Goal: Task Accomplishment & Management: Complete application form

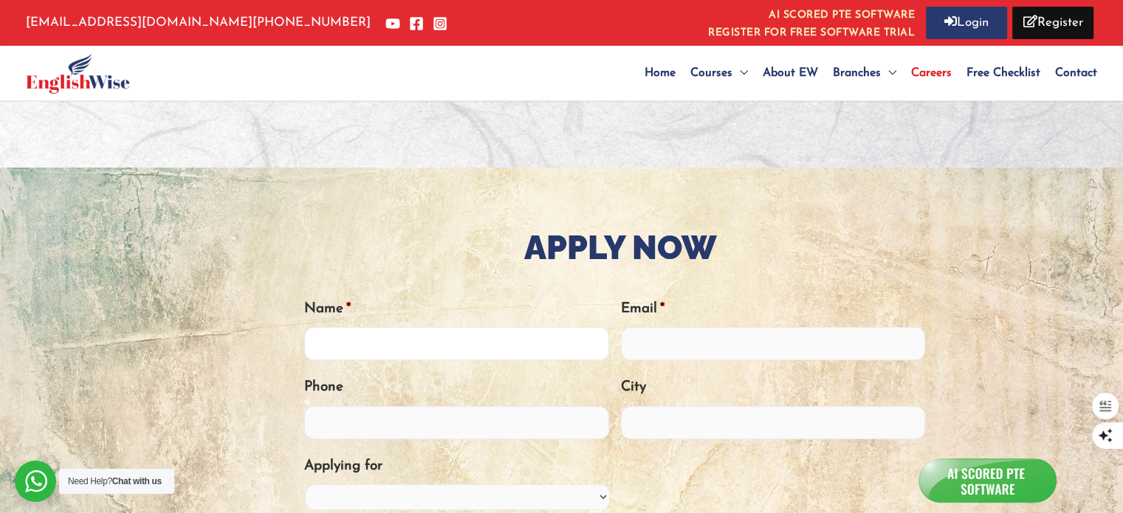
click at [399, 342] on input "Name *" at bounding box center [456, 343] width 305 height 33
type input "[PERSON_NAME]"
type input "[EMAIL_ADDRESS][DOMAIN_NAME]"
type input "09643096151"
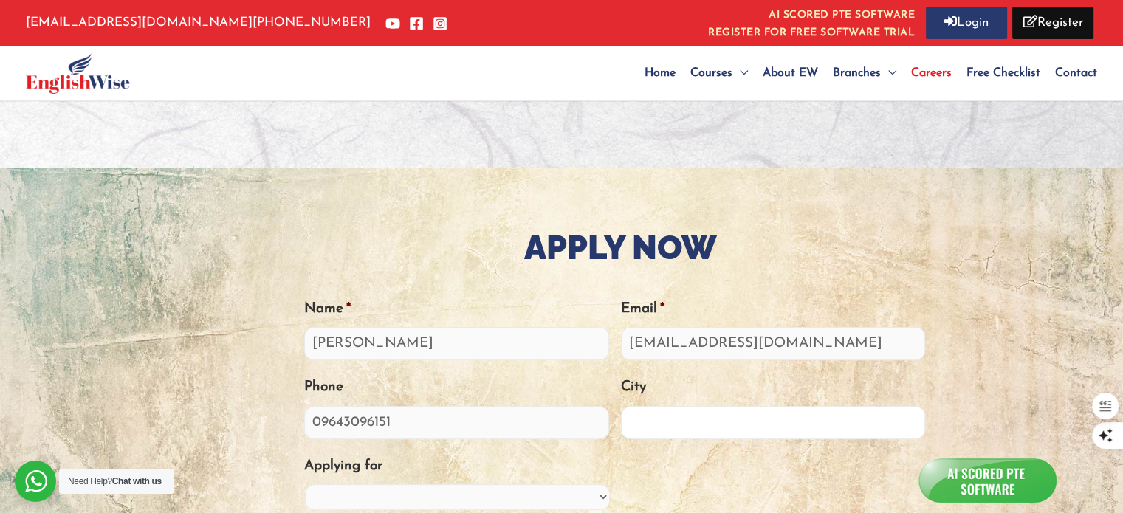
type input "[GEOGRAPHIC_DATA]"
click at [317, 410] on input "09643096151" at bounding box center [456, 422] width 305 height 33
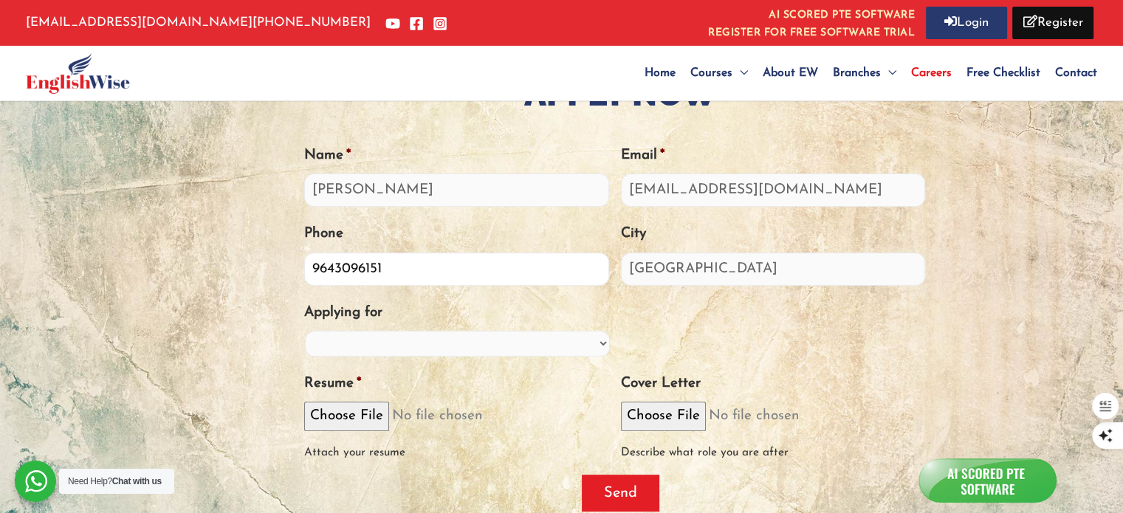
scroll to position [517, 0]
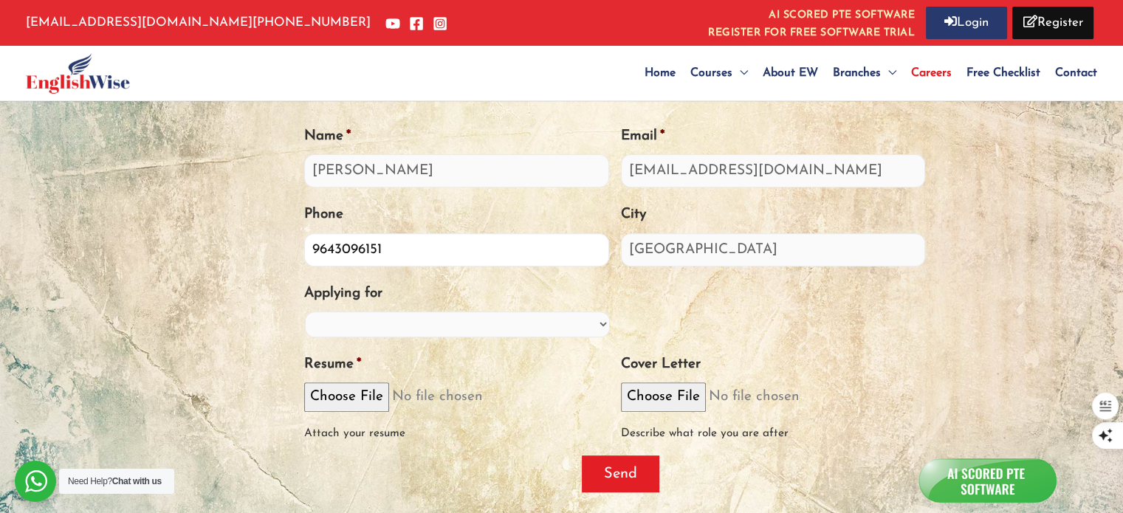
type input "9643096151"
click at [507, 319] on select "PTE Trainer IELTS Trainer OET Trainer PTE/IELTS Sales Consultant Branch Manager…" at bounding box center [457, 325] width 305 height 26
select select "Training Manager"
click at [305, 312] on select "PTE Trainer IELTS Trainer OET Trainer PTE/IELTS Sales Consultant Branch Manager…" at bounding box center [457, 325] width 305 height 26
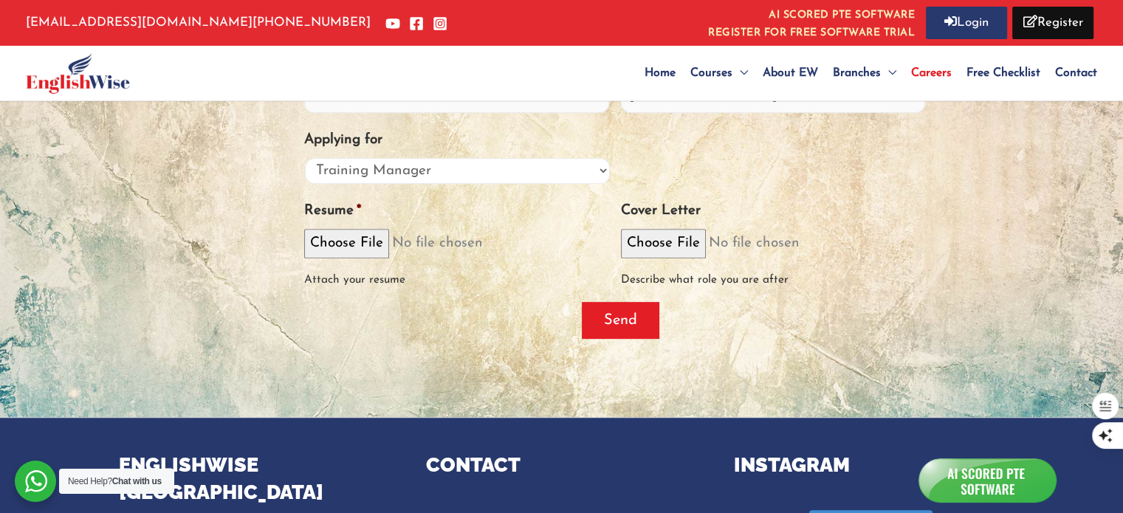
scroll to position [689, 0]
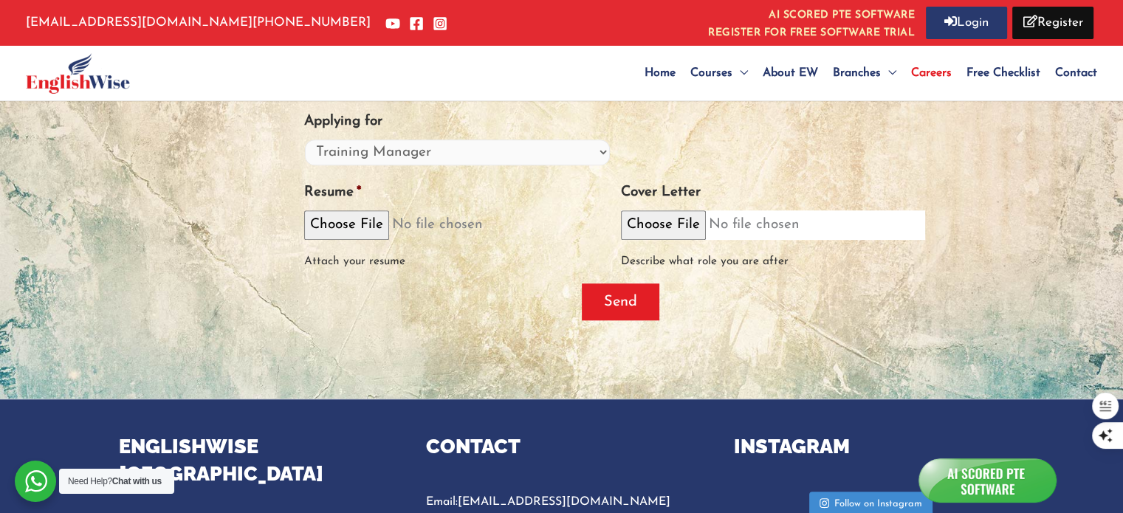
click at [889, 230] on input "Cover Letter" at bounding box center [773, 224] width 305 height 29
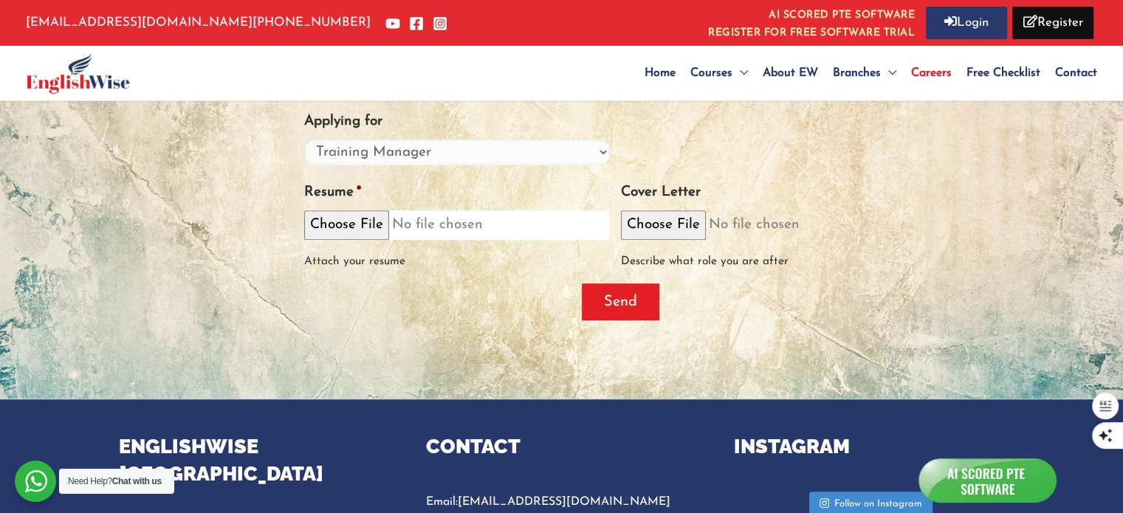
click at [365, 224] on input "Resume *" at bounding box center [456, 224] width 305 height 29
type input "C:\fakepath\Resume [PERSON_NAME].pdf"
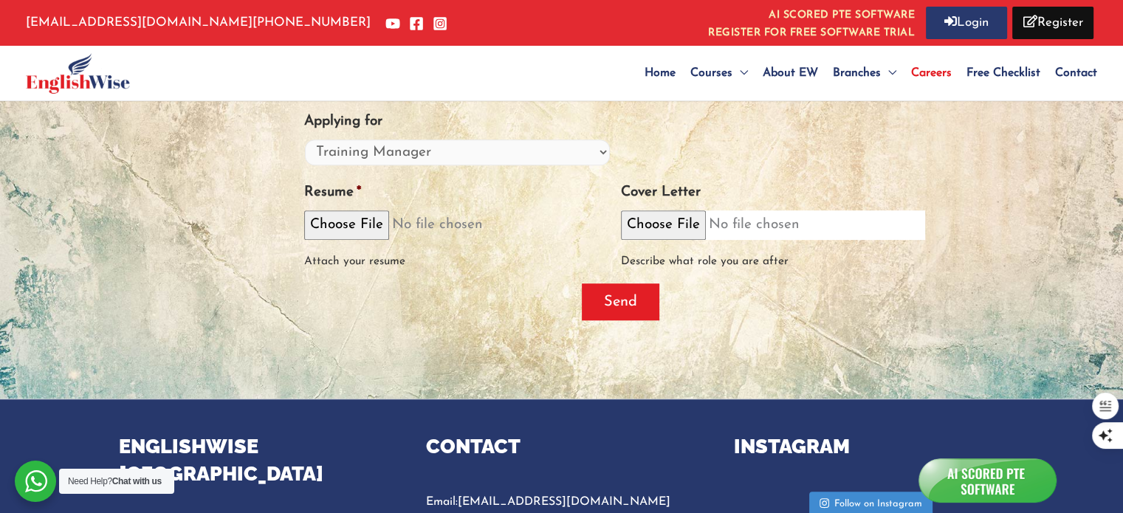
click at [687, 225] on input "Cover Letter" at bounding box center [773, 224] width 305 height 29
type input "C:\fakepath\Cover Letter [PERSON_NAME].pdf"
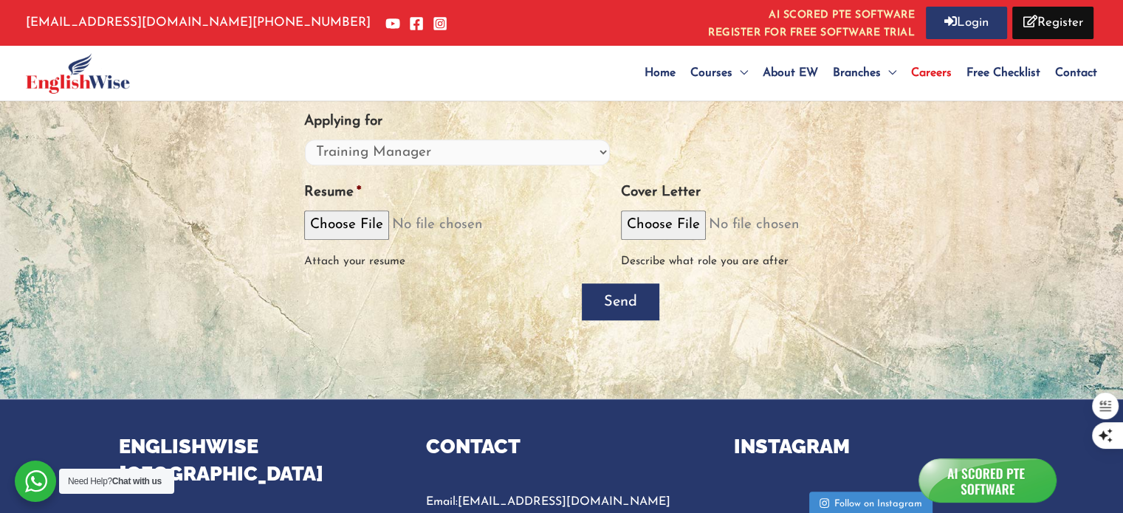
click at [632, 303] on input "Send" at bounding box center [621, 301] width 78 height 37
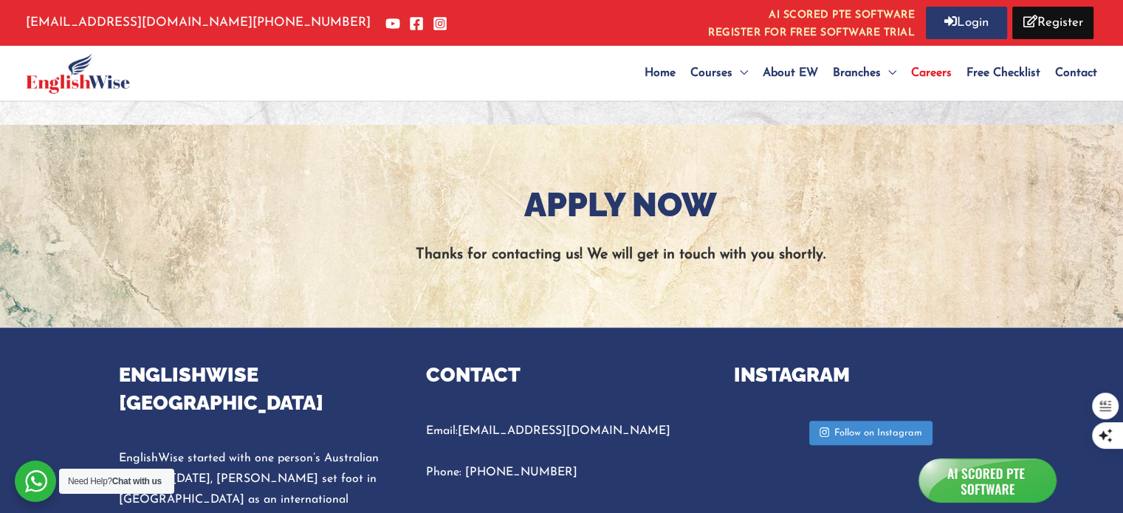
scroll to position [368, 0]
